Goal: Task Accomplishment & Management: Complete application form

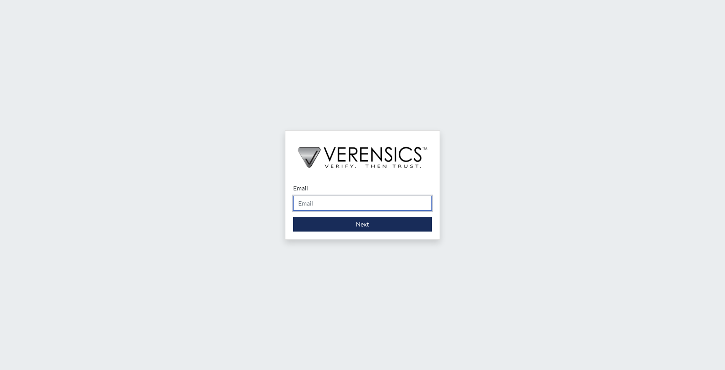
click at [310, 200] on input "Email" at bounding box center [362, 203] width 139 height 15
type input "[EMAIL_ADDRESS][PERSON_NAME][DOMAIN_NAME]"
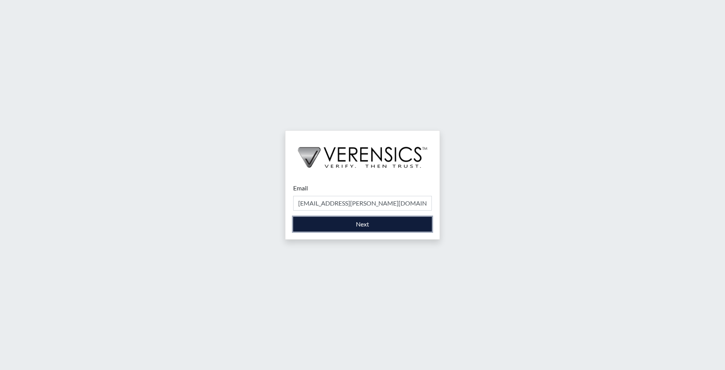
click at [337, 223] on button "Next" at bounding box center [362, 224] width 139 height 15
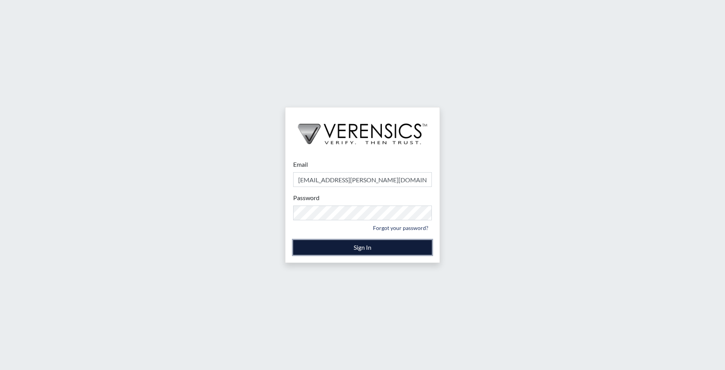
click at [360, 245] on button "Sign In" at bounding box center [362, 247] width 139 height 15
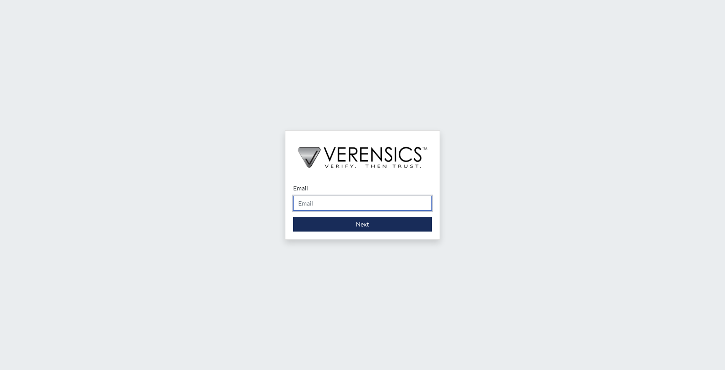
drag, startPoint x: 337, startPoint y: 205, endPoint x: 341, endPoint y: 200, distance: 6.4
click at [339, 201] on input "Email" at bounding box center [362, 203] width 139 height 15
type input "[EMAIL_ADDRESS][PERSON_NAME][DOMAIN_NAME]"
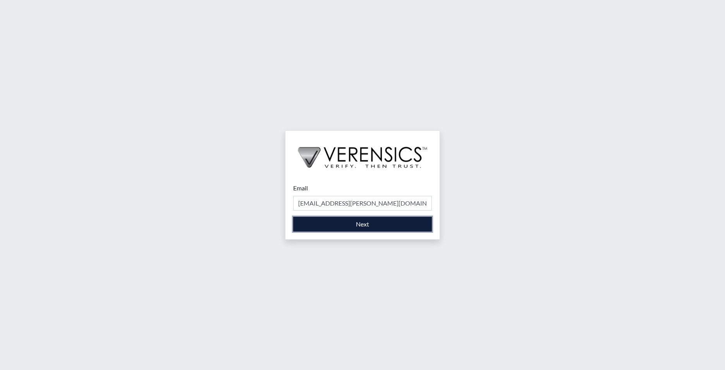
click at [338, 222] on button "Next" at bounding box center [362, 224] width 139 height 15
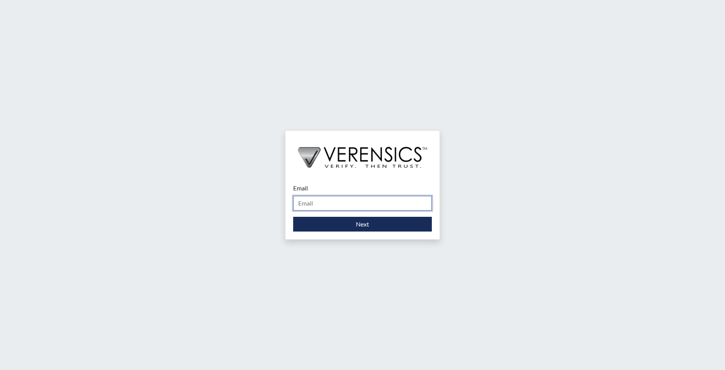
click at [355, 202] on input "Email" at bounding box center [362, 203] width 139 height 15
type input "[EMAIL_ADDRESS][PERSON_NAME][DOMAIN_NAME]"
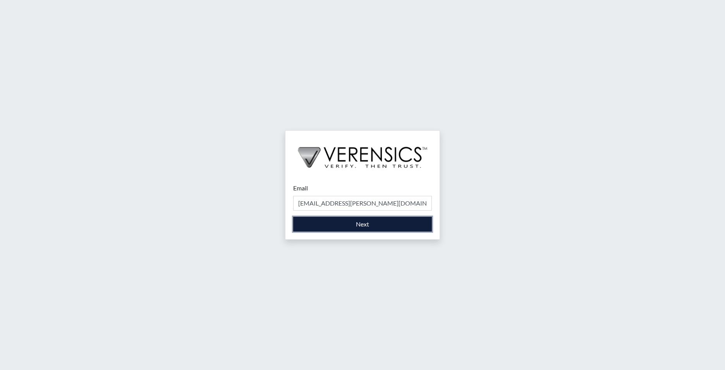
click at [362, 226] on button "Next" at bounding box center [362, 224] width 139 height 15
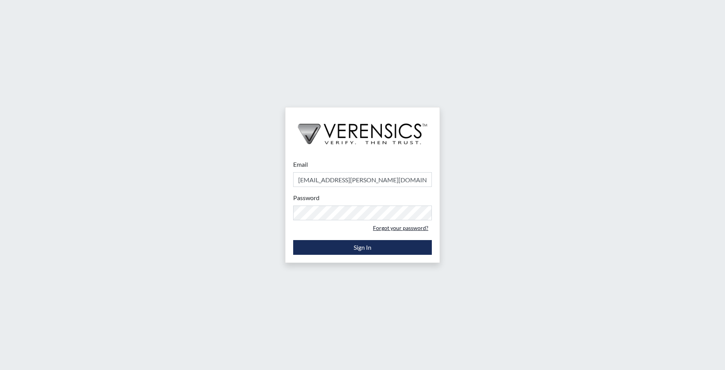
click at [391, 227] on link "Forgot your password?" at bounding box center [401, 228] width 62 height 12
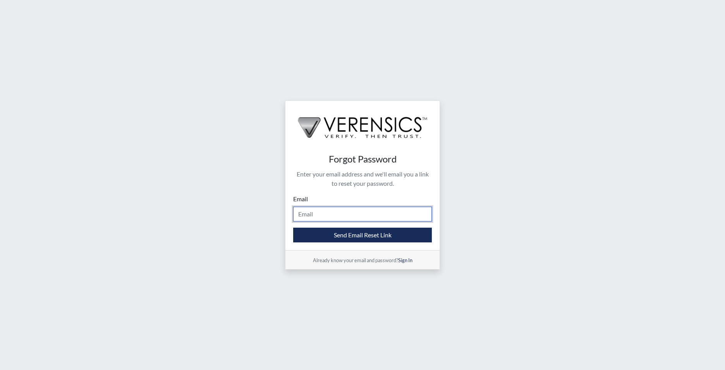
click at [374, 219] on input "Email" at bounding box center [362, 214] width 139 height 15
type input "[EMAIL_ADDRESS][PERSON_NAME][DOMAIN_NAME]"
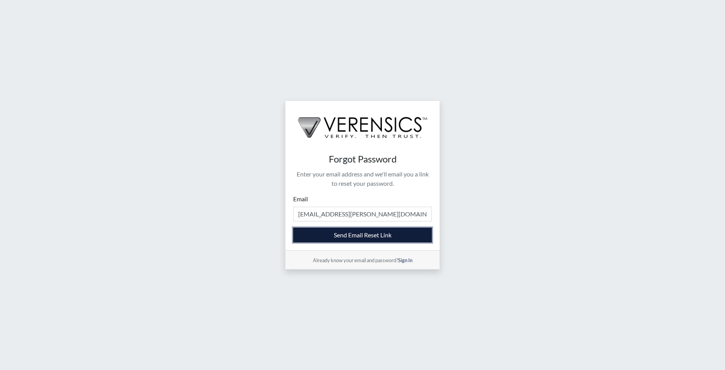
click at [376, 235] on button "Send Email Reset Link" at bounding box center [362, 234] width 139 height 15
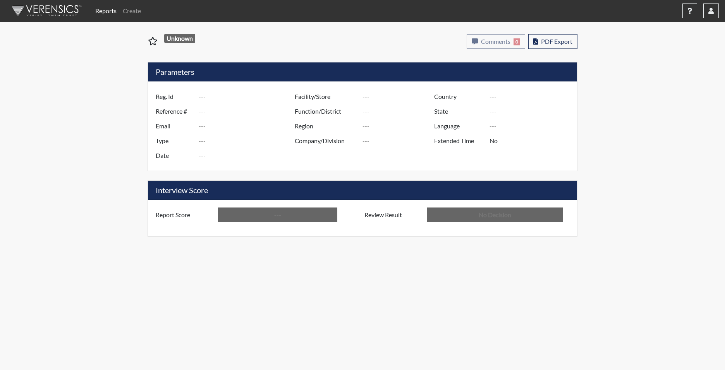
type input "jre8683"
type input "51528"
type input "---"
type input "Corrections Pre-Employment"
type input "Oct 1, 2025"
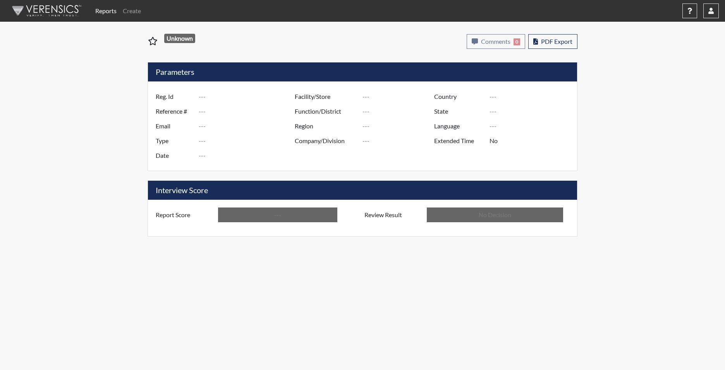
type input "Dooly SP"
type input "Southwest Region"
type input "United States"
type input "Georgia"
type input "English"
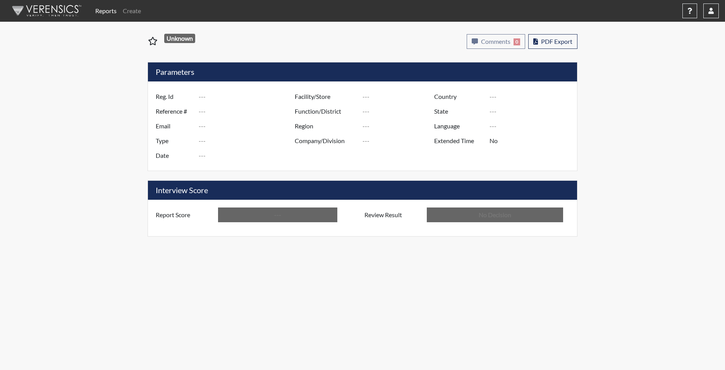
type input "Below Conditions"
type input "In Review"
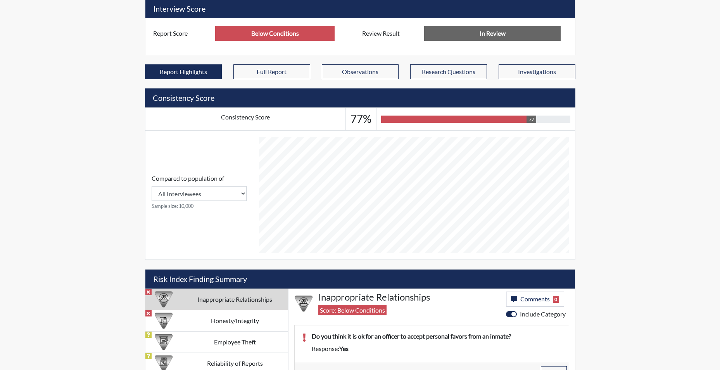
scroll to position [289, 0]
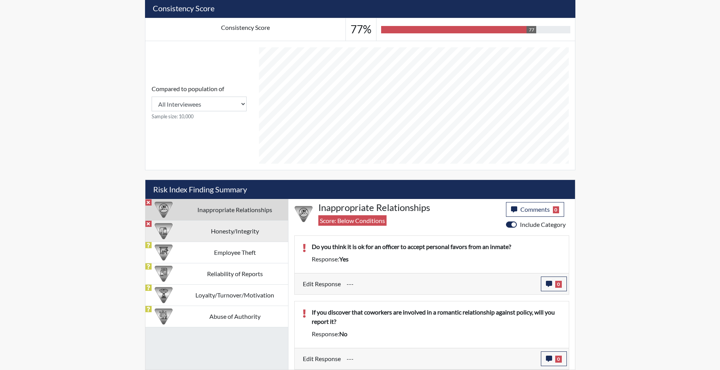
click at [233, 231] on td "Honesty/Integrity" at bounding box center [235, 230] width 106 height 21
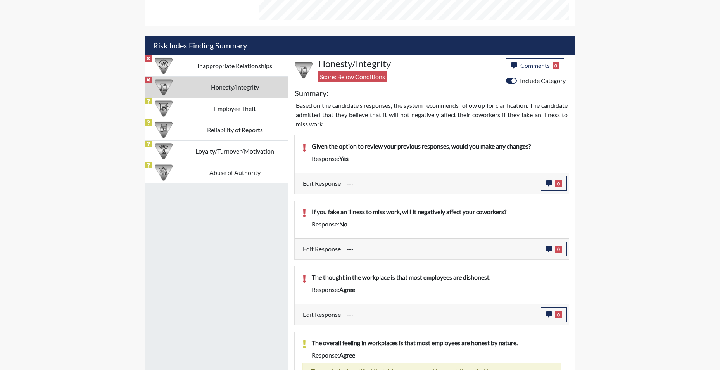
scroll to position [444, 0]
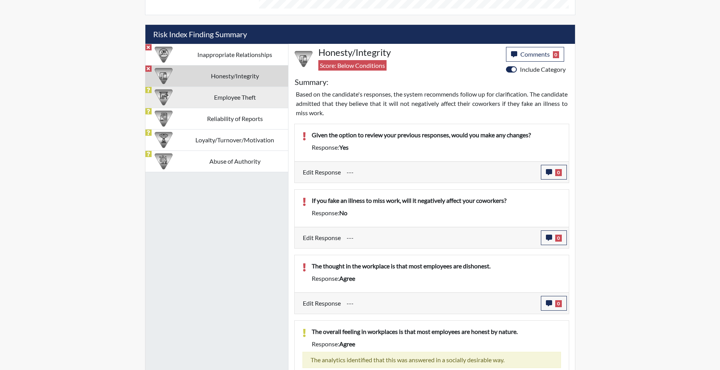
click at [258, 103] on td "Employee Theft" at bounding box center [235, 96] width 106 height 21
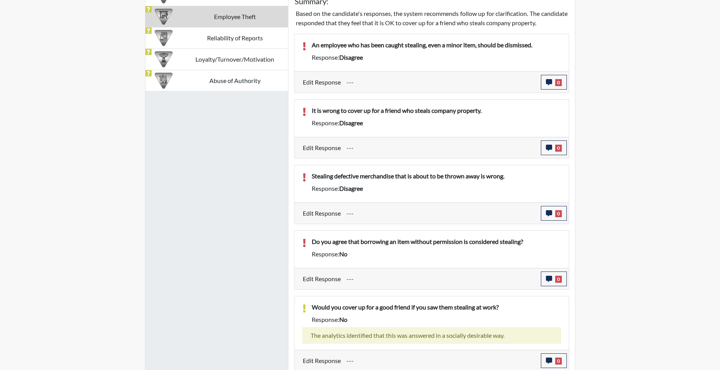
scroll to position [527, 0]
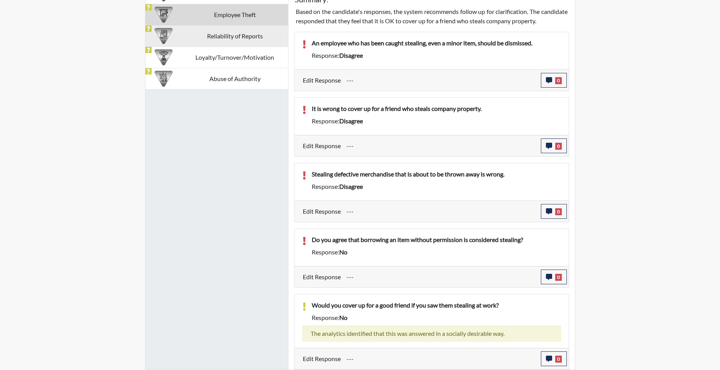
click at [223, 34] on td "Reliability of Reports" at bounding box center [235, 35] width 106 height 21
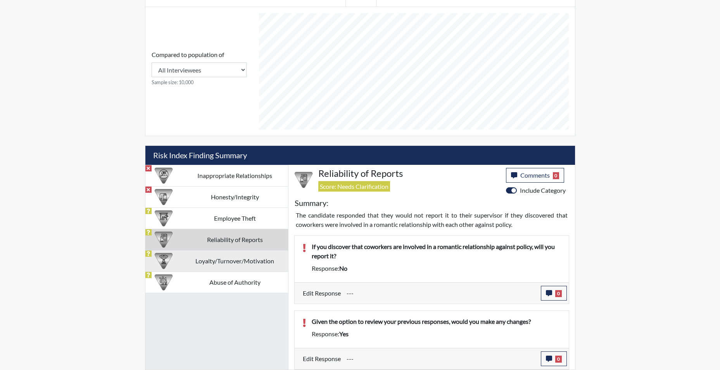
click at [212, 266] on td "Loyalty/Turnover/Motivation" at bounding box center [235, 260] width 106 height 21
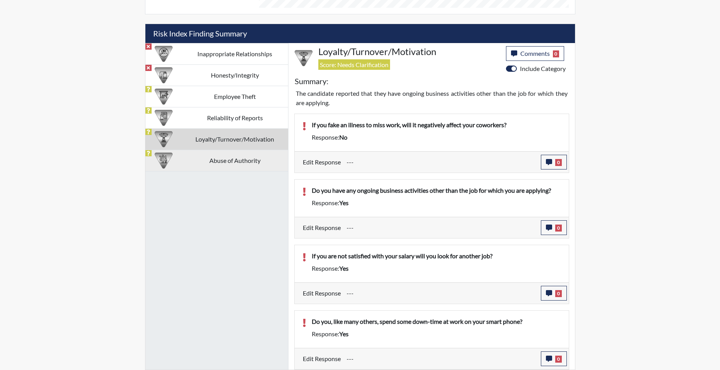
click at [195, 158] on td "Abuse of Authority" at bounding box center [235, 160] width 106 height 21
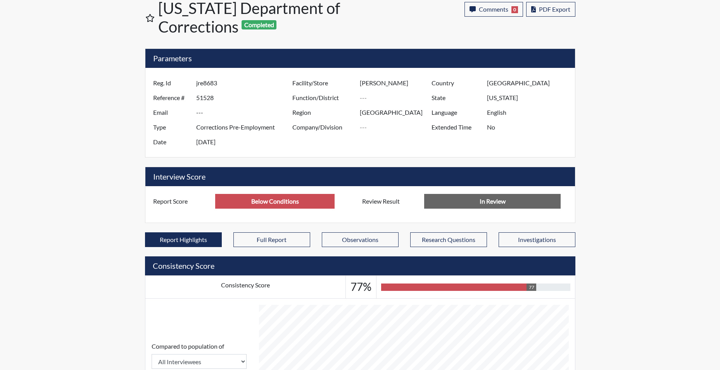
scroll to position [0, 0]
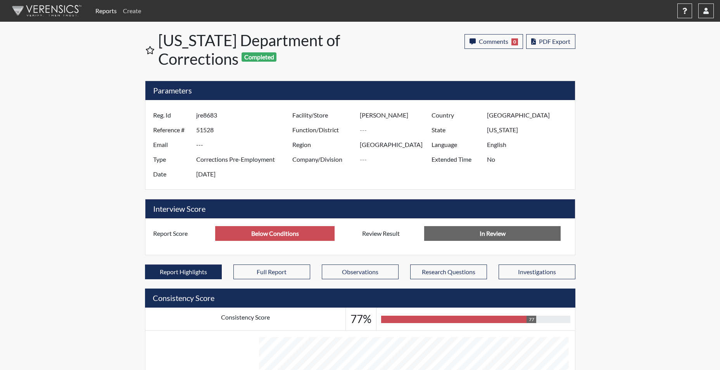
click at [136, 11] on link "Create" at bounding box center [132, 10] width 24 height 15
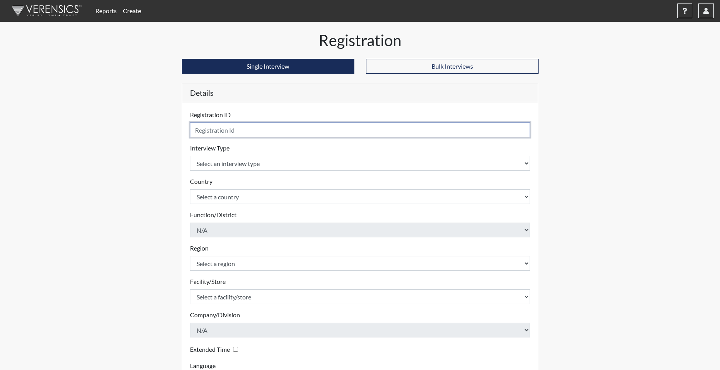
click at [260, 130] on input "text" at bounding box center [360, 129] width 340 height 15
type input "sah0890"
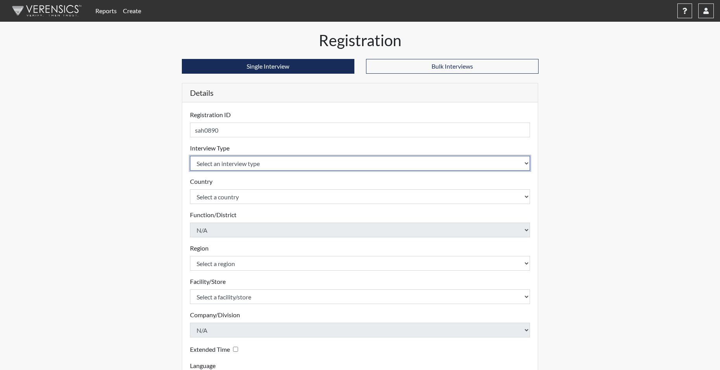
click at [230, 160] on select "Select an interview type Corrections Pre-Employment" at bounding box center [360, 163] width 340 height 15
select select "ff733e93-e1bf-11ea-9c9f-0eff0cf7eb8f"
click at [190, 156] on select "Select an interview type Corrections Pre-Employment" at bounding box center [360, 163] width 340 height 15
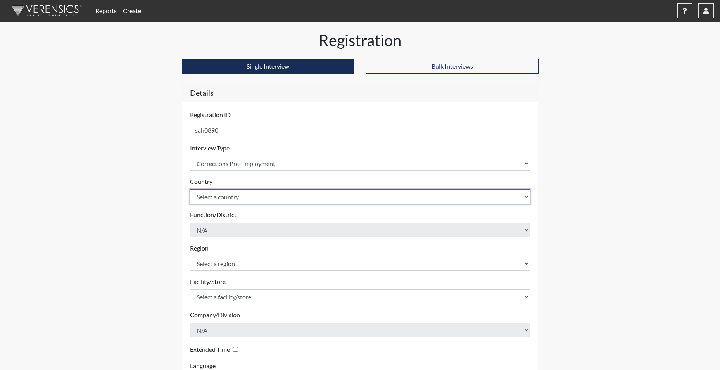
click at [223, 193] on select "Select a country United States Mexico" at bounding box center [360, 196] width 340 height 15
select select "united-states-of-america"
click at [190, 189] on select "Select a country United States Mexico" at bounding box center [360, 196] width 340 height 15
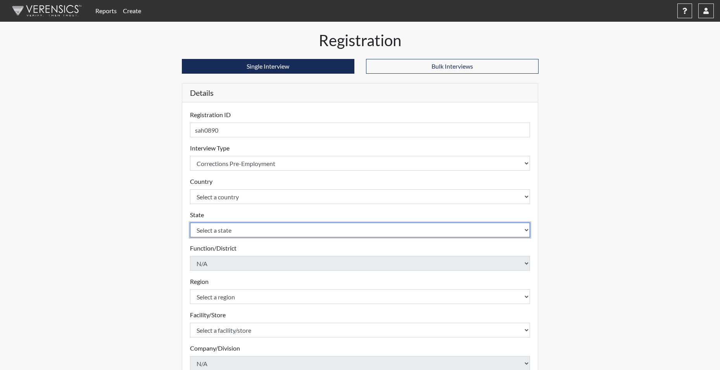
click at [218, 233] on select "Select a state Alabama Alaska Arizona Arkansas California Colorado Connecticut …" at bounding box center [360, 229] width 340 height 15
select select "GA"
click at [190, 222] on select "Select a state Alabama Alaska Arizona Arkansas California Colorado Connecticut …" at bounding box center [360, 229] width 340 height 15
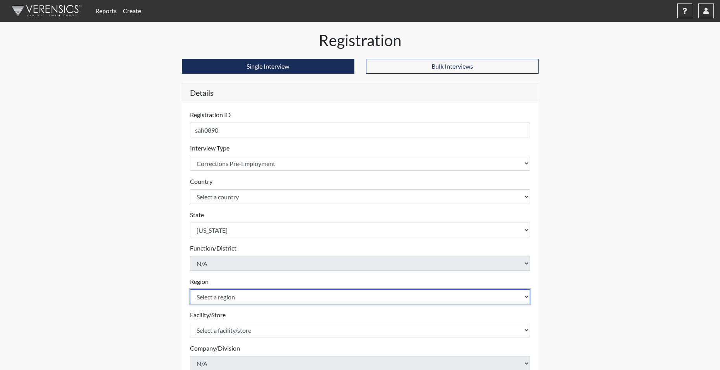
click at [237, 296] on select "Select a region Southwest Region" at bounding box center [360, 296] width 340 height 15
select select "51976826-f18e-4b67-8d3b-b0a0fa2f97ff"
click at [190, 289] on select "Select a region Southwest Region" at bounding box center [360, 296] width 340 height 15
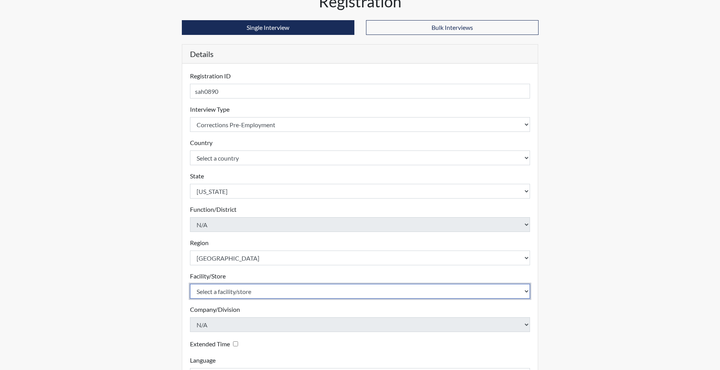
click at [236, 291] on select "Select a facility/store Dooly SP McEver PDC" at bounding box center [360, 291] width 340 height 15
select select "471cf4a4-d856-470c-a861-f771c81c4fdf"
click at [190, 284] on select "Select a facility/store Dooly SP McEver PDC" at bounding box center [360, 291] width 340 height 15
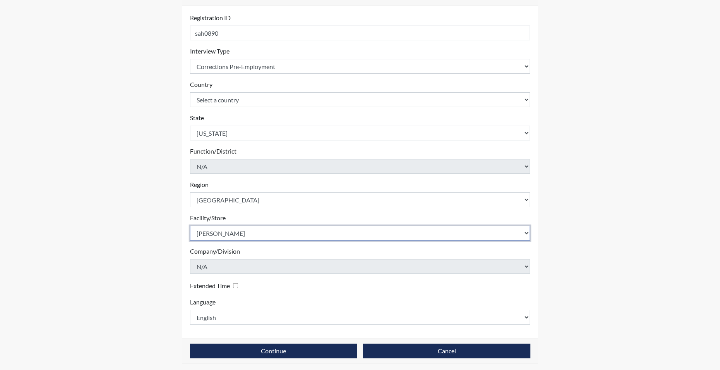
scroll to position [100, 0]
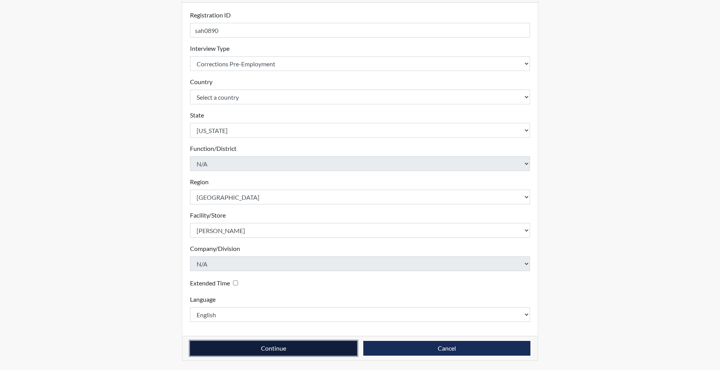
click at [246, 344] on button "Continue" at bounding box center [273, 348] width 167 height 15
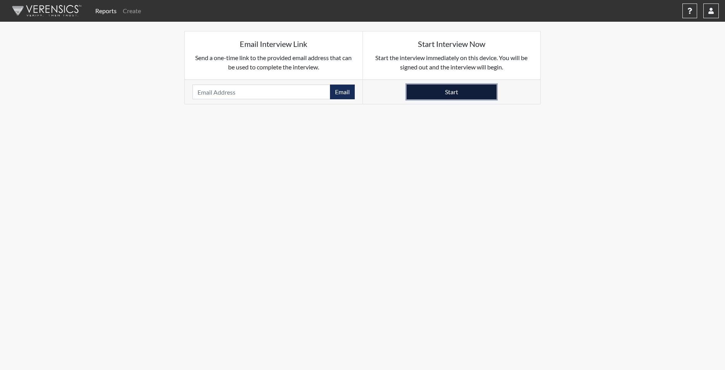
click at [432, 93] on button "Start" at bounding box center [452, 91] width 90 height 15
